Goal: Check status

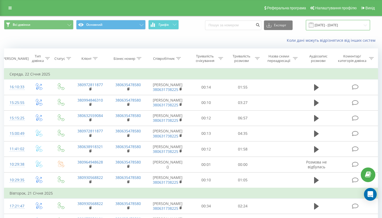
click at [337, 27] on input "[DATE] - [DATE]" at bounding box center [338, 25] width 64 height 10
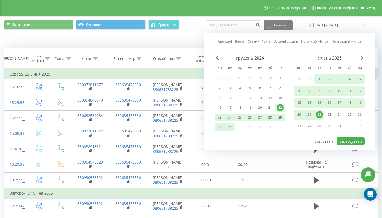
click at [364, 57] on span "Next Month" at bounding box center [362, 57] width 3 height 5
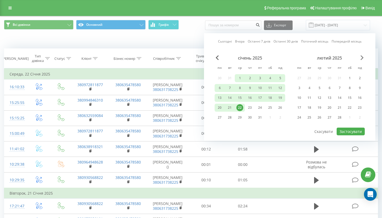
click at [364, 57] on span "Next Month" at bounding box center [362, 57] width 3 height 5
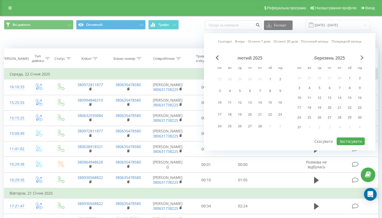
click at [364, 57] on span "Next Month" at bounding box center [362, 57] width 3 height 5
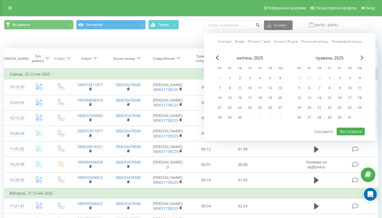
click at [364, 57] on span "Next Month" at bounding box center [362, 57] width 3 height 5
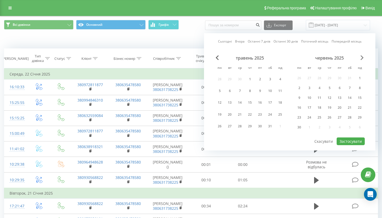
click at [364, 57] on span "Next Month" at bounding box center [362, 57] width 3 height 5
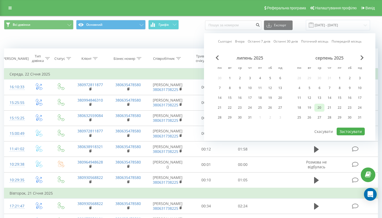
click at [318, 107] on div "20" at bounding box center [319, 107] width 7 height 7
click at [348, 131] on button "Застосувати" at bounding box center [351, 131] width 28 height 8
type input "[DATE] - [DATE]"
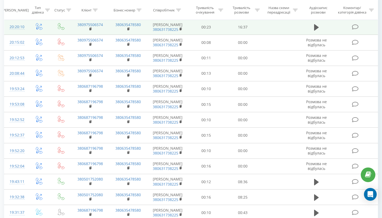
scroll to position [123, 0]
